Goal: Information Seeking & Learning: Understand process/instructions

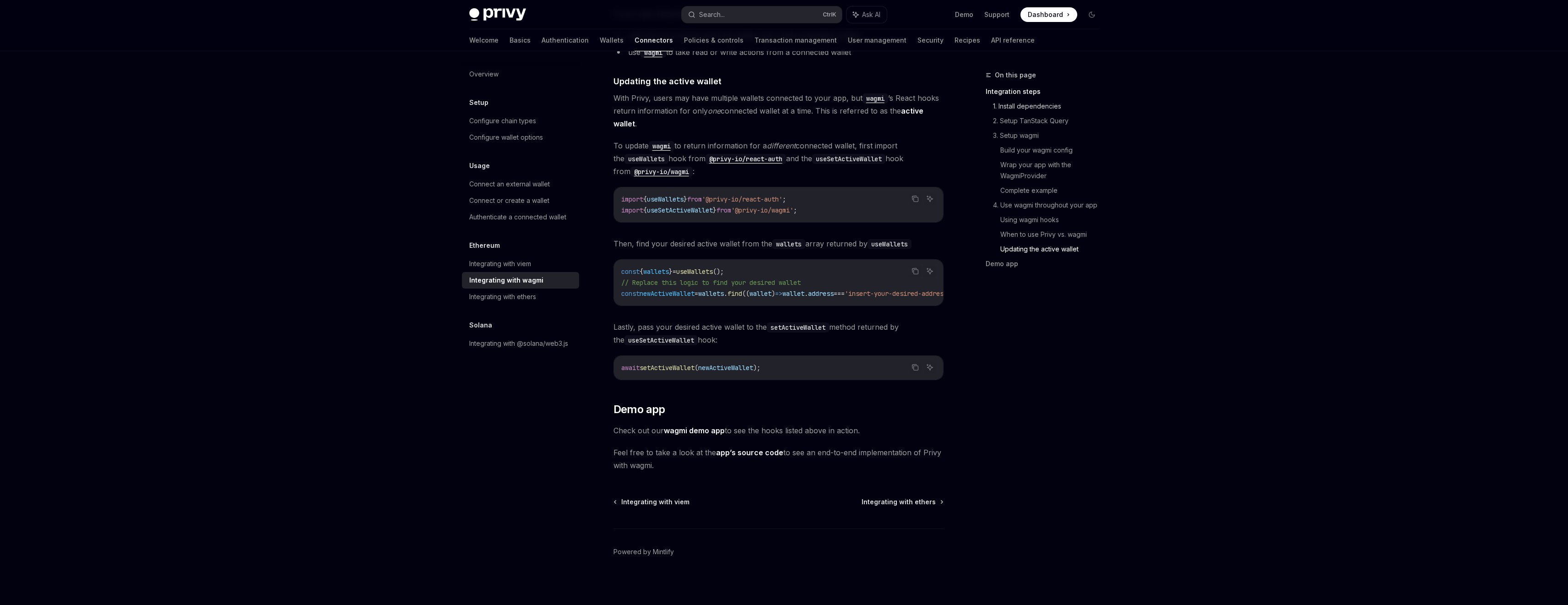
scroll to position [2426, 0]
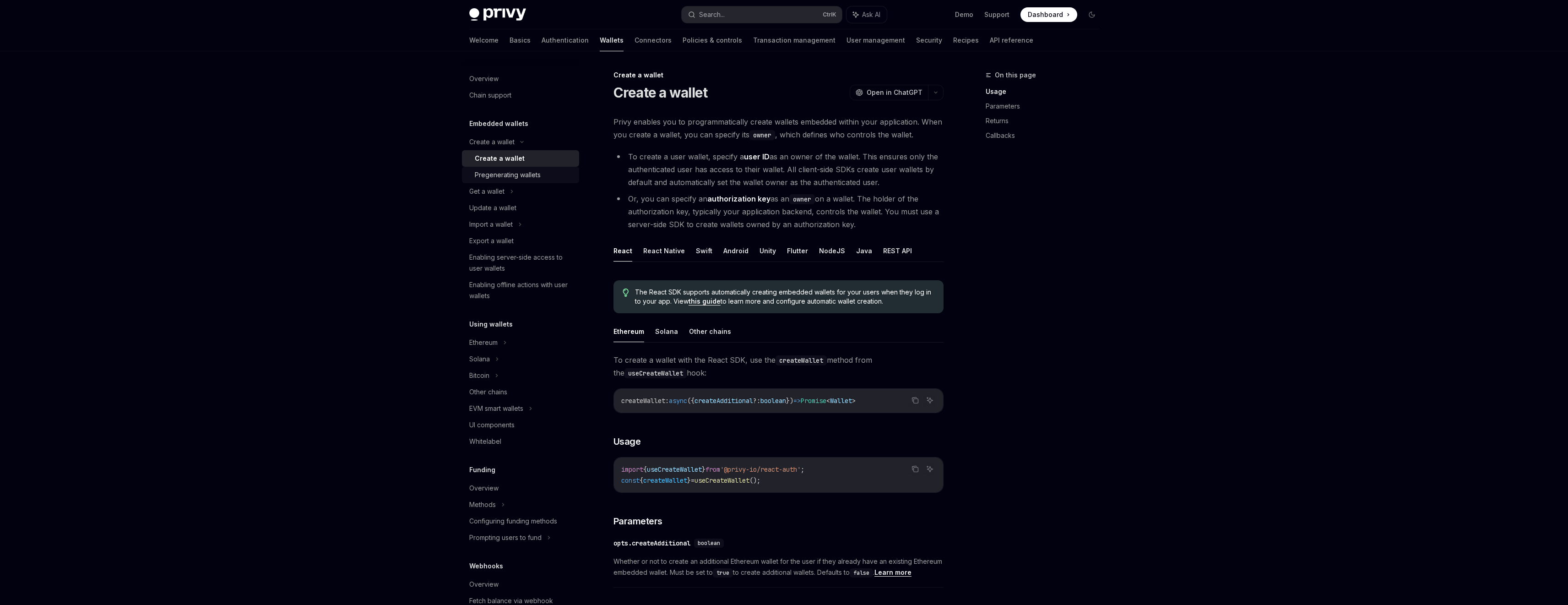
click at [527, 170] on div "Pregenerating wallets" at bounding box center [508, 175] width 66 height 11
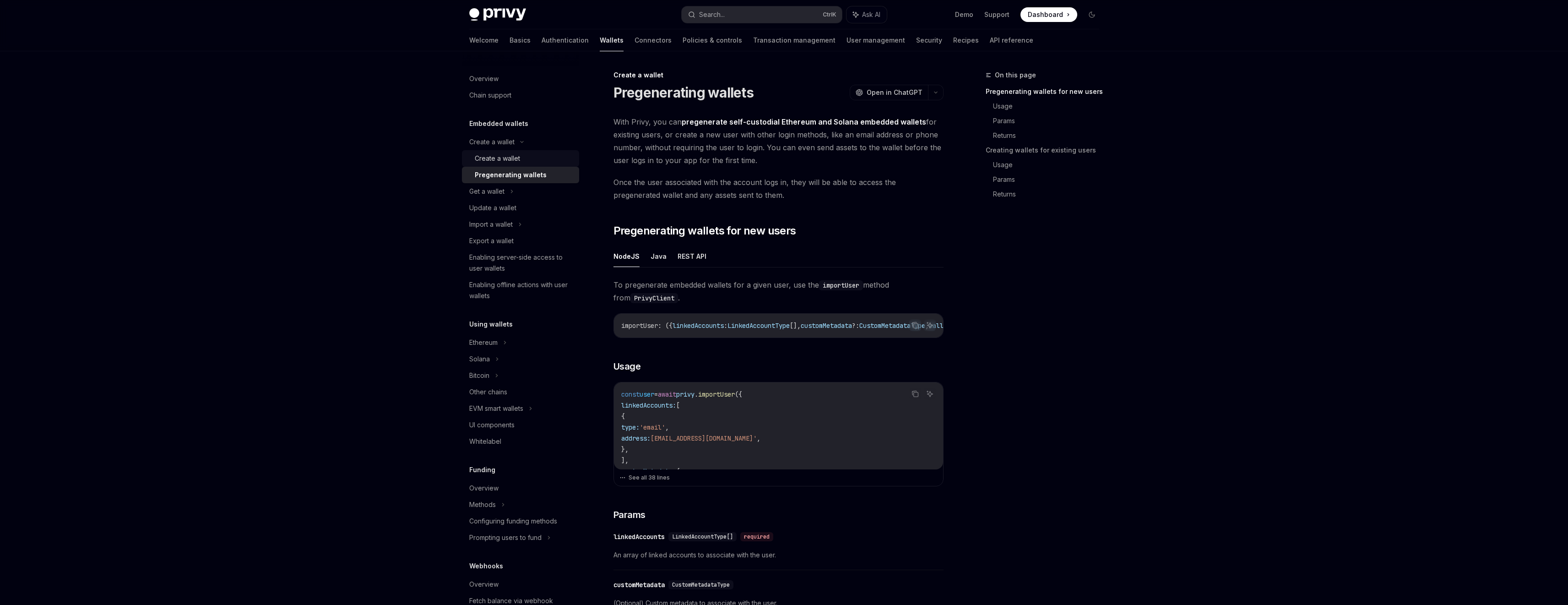
click at [529, 159] on div "Create a wallet" at bounding box center [524, 158] width 99 height 11
type textarea "*"
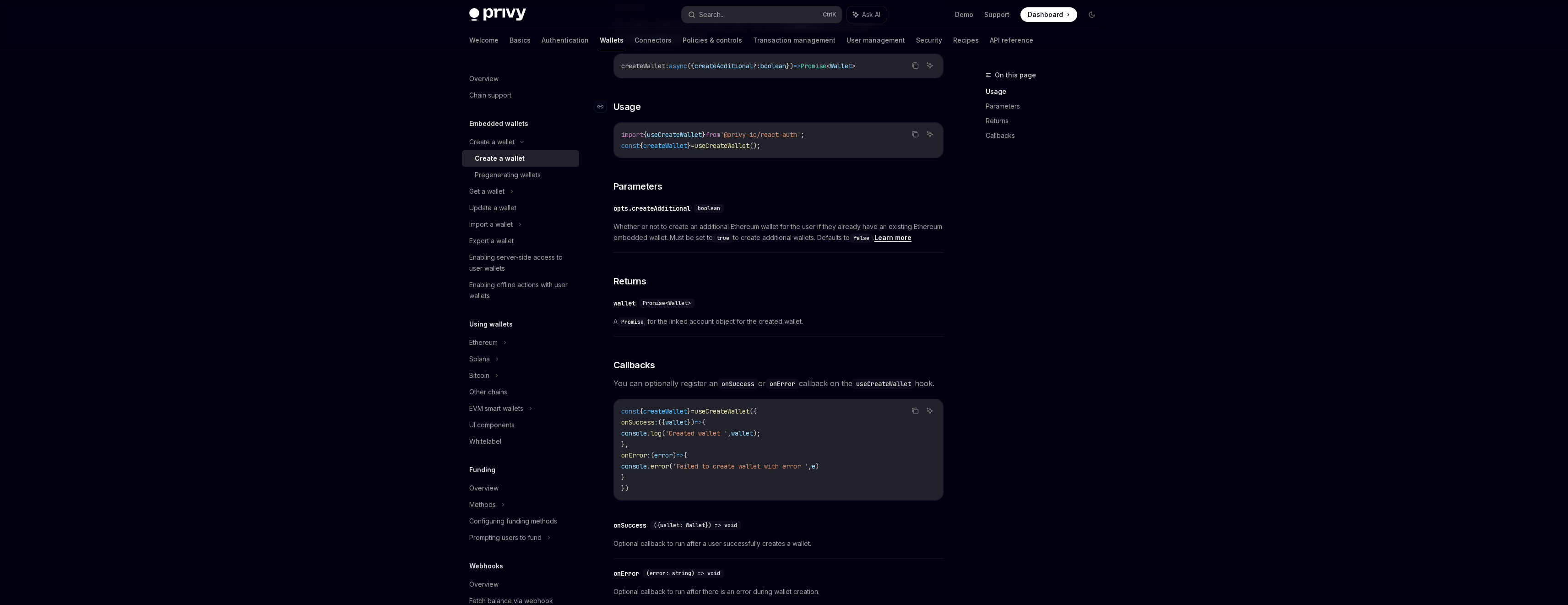
scroll to position [352, 0]
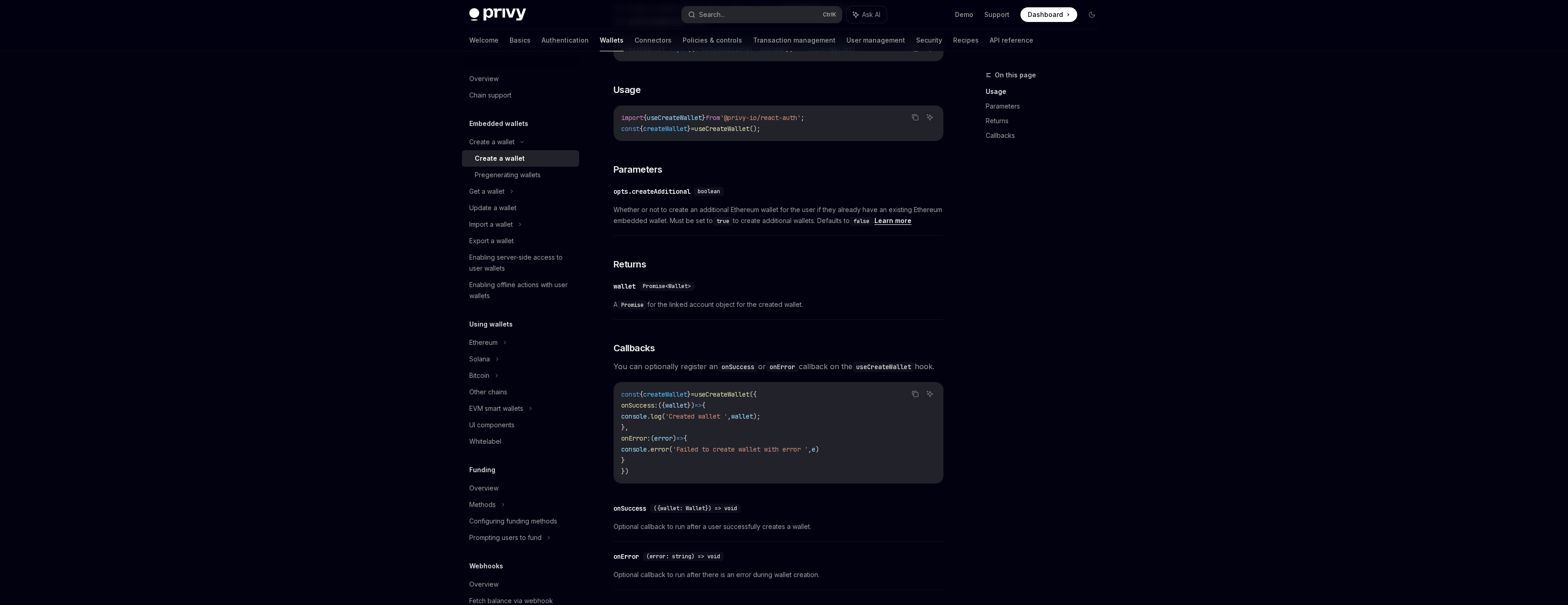
click at [737, 129] on span "useCreateWallet" at bounding box center [722, 129] width 55 height 9
copy code "const { createWallet } = useCreateWallet ();"
